Goal: Task Accomplishment & Management: Manage account settings

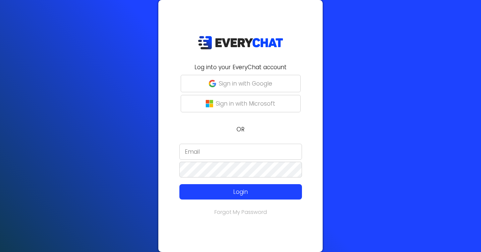
type input "[EMAIL_ADDRESS][DOMAIN_NAME]"
click at [232, 83] on p "Sign in with Google" at bounding box center [245, 83] width 53 height 9
type input "[EMAIL_ADDRESS][DOMAIN_NAME]"
click at [221, 86] on p "Sign in with Google" at bounding box center [245, 83] width 53 height 9
